Goal: Information Seeking & Learning: Learn about a topic

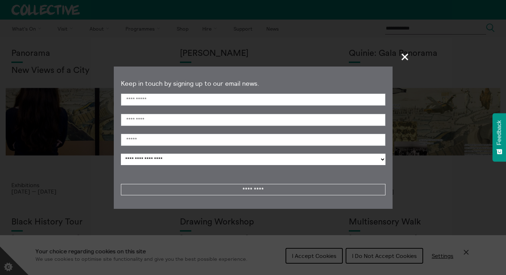
click at [405, 54] on span "+" at bounding box center [405, 56] width 21 height 21
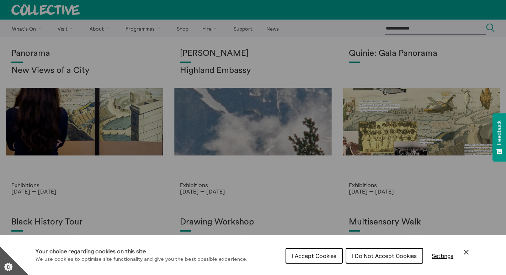
click at [95, 131] on div "Cookie preferences" at bounding box center [253, 137] width 506 height 275
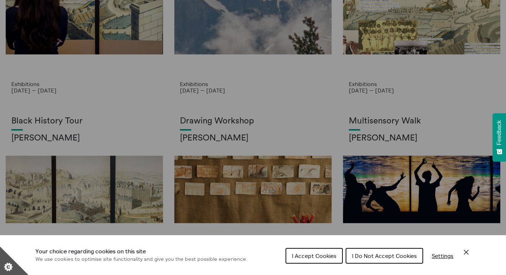
scroll to position [107, 0]
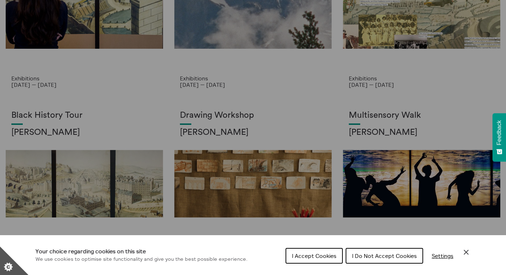
click at [94, 182] on div "Cookie preferences" at bounding box center [253, 137] width 506 height 275
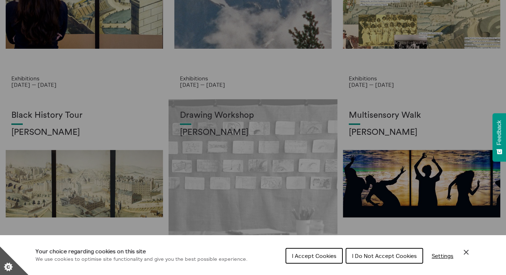
drag, startPoint x: 387, startPoint y: 257, endPoint x: 324, endPoint y: 256, distance: 62.3
click at [386, 257] on span "I Do Not Accept Cookies" at bounding box center [384, 255] width 65 height 7
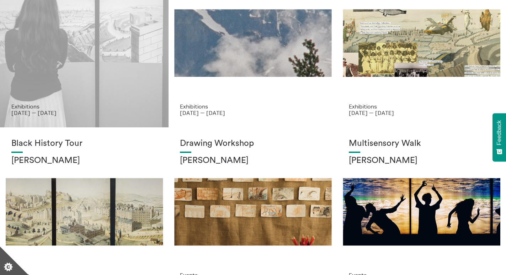
scroll to position [0, 0]
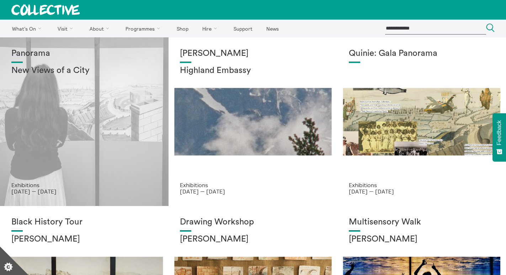
click at [81, 121] on div "Panorama New Views of a City" at bounding box center [84, 115] width 146 height 133
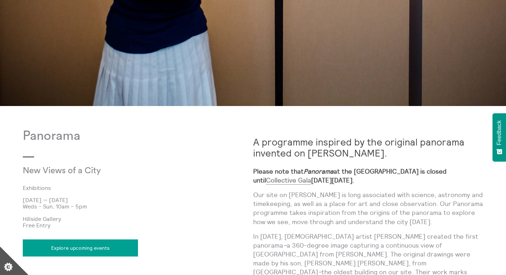
scroll to position [214, 0]
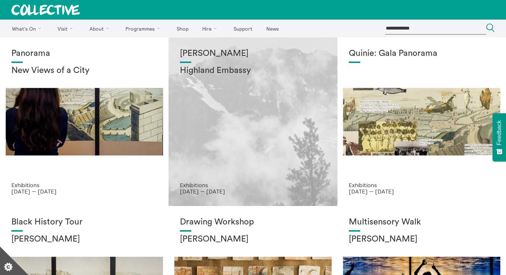
click at [254, 178] on div "[PERSON_NAME] Highland Embassy" at bounding box center [253, 115] width 146 height 133
click at [254, 178] on div "Shen Xin Highland Embassy" at bounding box center [253, 115] width 146 height 133
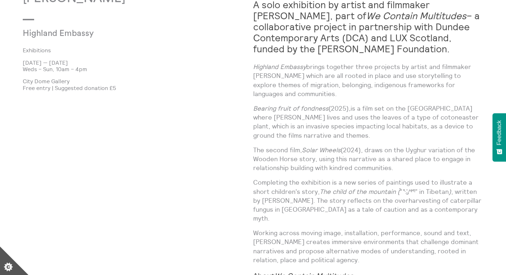
scroll to position [320, 0]
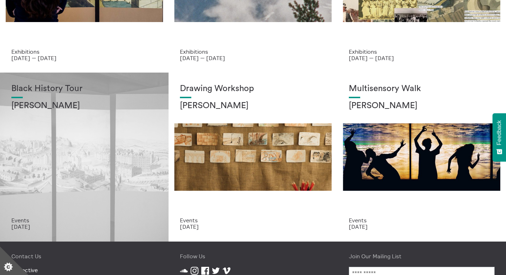
scroll to position [127, 0]
